Goal: Book appointment/travel/reservation

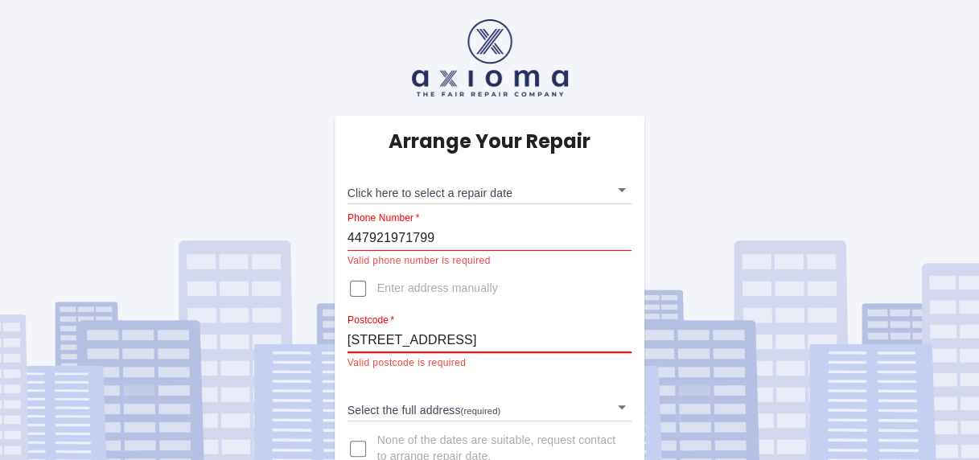
drag, startPoint x: 472, startPoint y: 342, endPoint x: 314, endPoint y: 339, distance: 158.4
click at [314, 339] on div "Arrange Your Repair Click here to select a repair date ​ Phone Number   * 44792…" at bounding box center [489, 247] width 1003 height 494
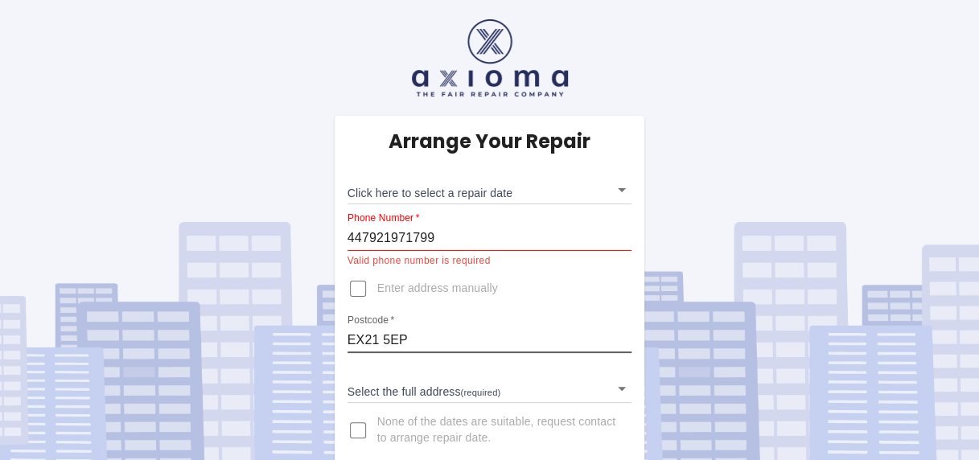
type input "EX21 5EP"
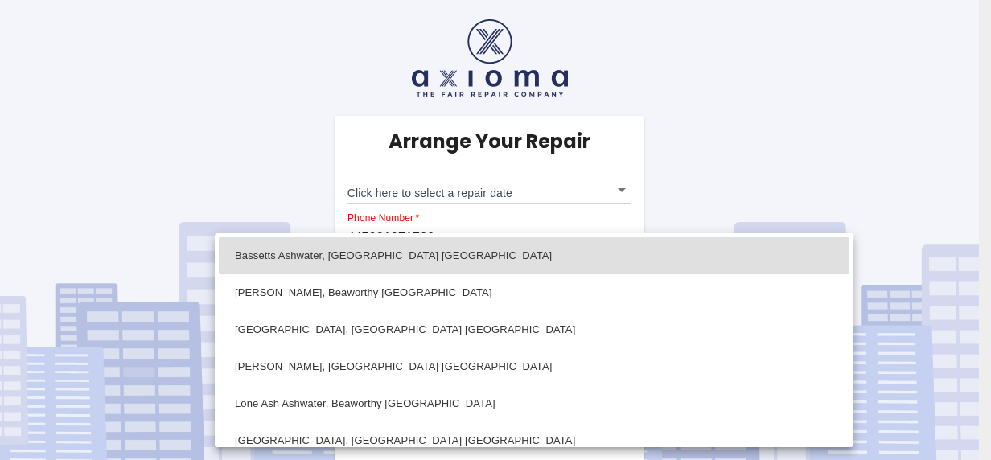
click at [531, 388] on body "Arrange Your Repair Click here to select a repair date ​ Phone Number   * 44792…" at bounding box center [495, 237] width 991 height 475
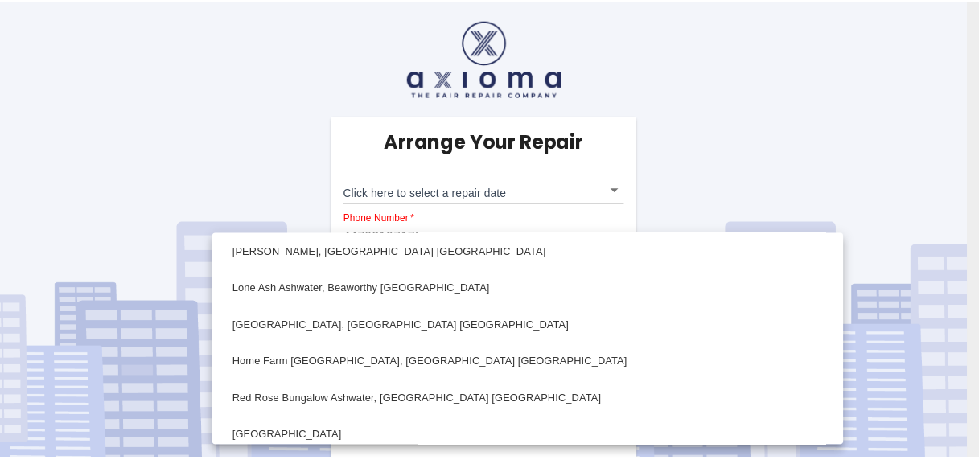
scroll to position [85, 0]
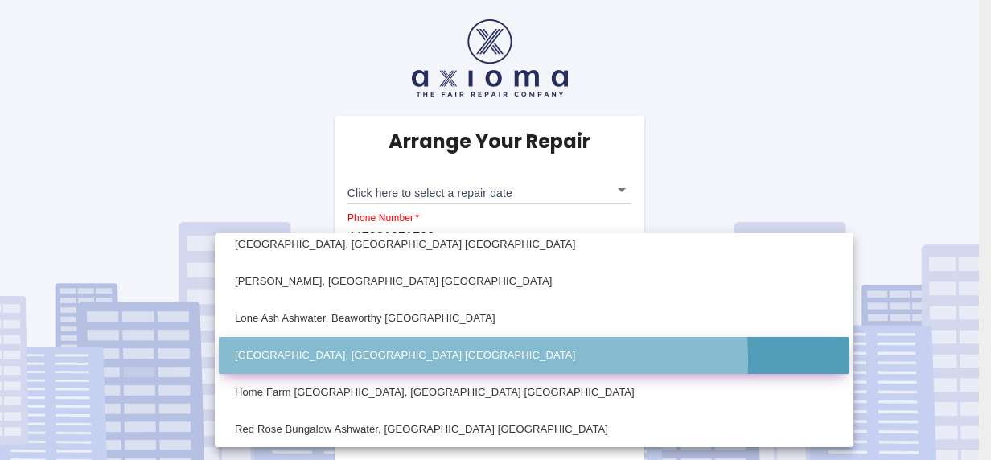
click at [372, 360] on li "[GEOGRAPHIC_DATA], [GEOGRAPHIC_DATA] [GEOGRAPHIC_DATA]" at bounding box center [534, 355] width 630 height 37
type input "[GEOGRAPHIC_DATA], [GEOGRAPHIC_DATA] [GEOGRAPHIC_DATA]"
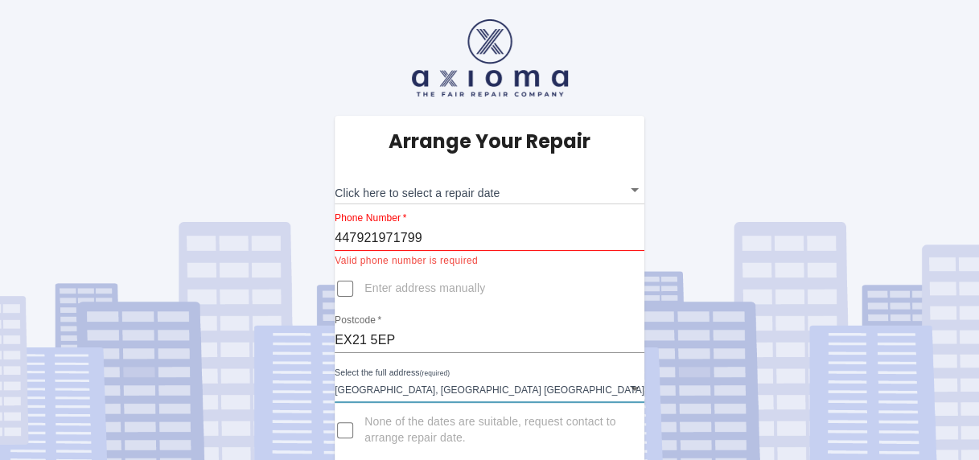
click at [434, 195] on body "Arrange Your Repair Click here to select a repair date ​ Phone Number   * 44792…" at bounding box center [489, 237] width 979 height 475
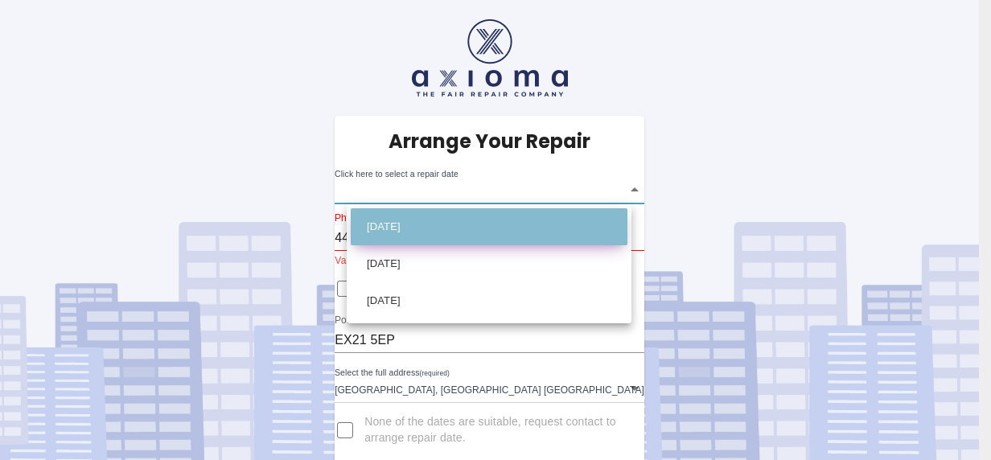
click at [417, 217] on li "[DATE]" at bounding box center [489, 226] width 277 height 37
type input "[DATE]T00:00:00.000Z"
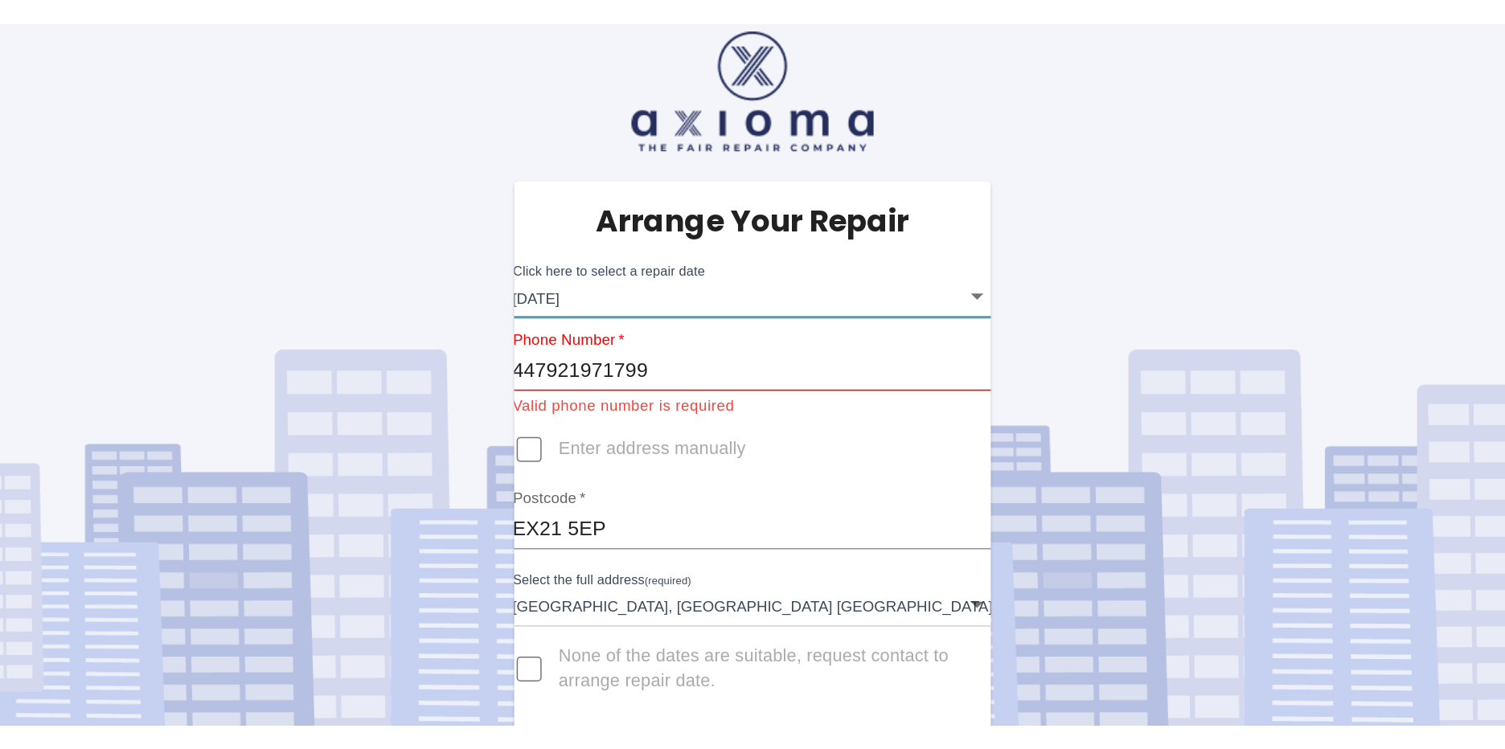
scroll to position [0, 0]
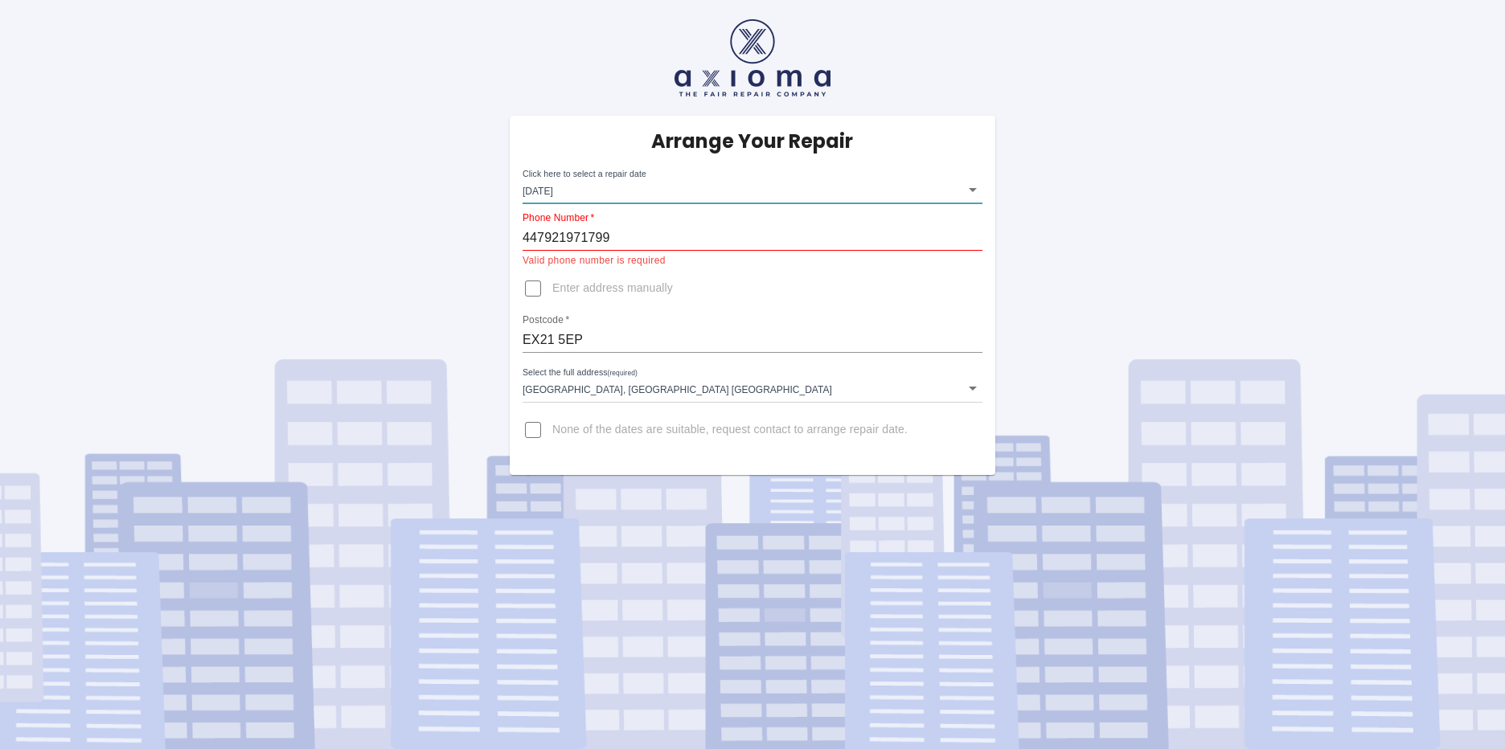
click at [538, 236] on input "447921971799" at bounding box center [753, 238] width 460 height 26
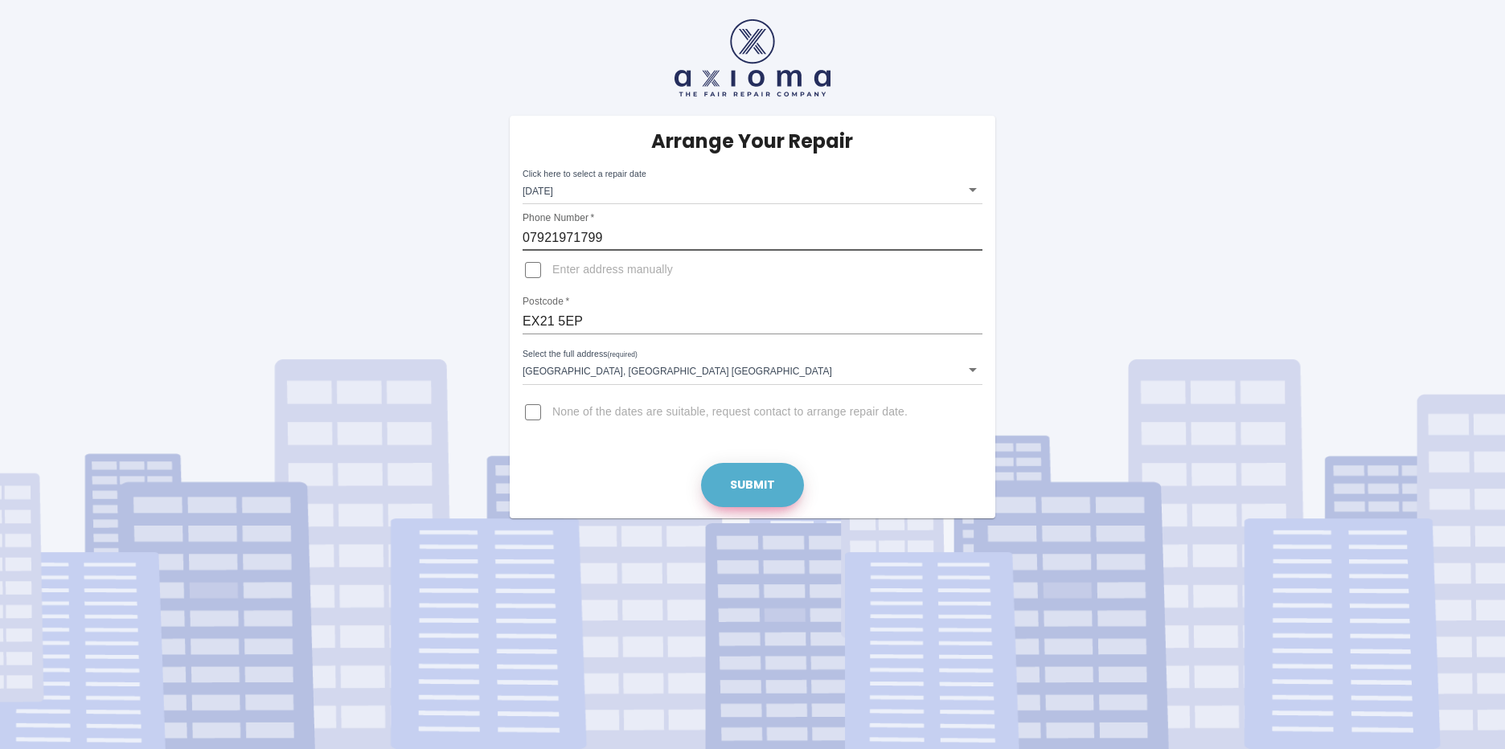
type input "07921971799"
click at [756, 459] on button "Submit" at bounding box center [752, 485] width 103 height 44
